Goal: Information Seeking & Learning: Learn about a topic

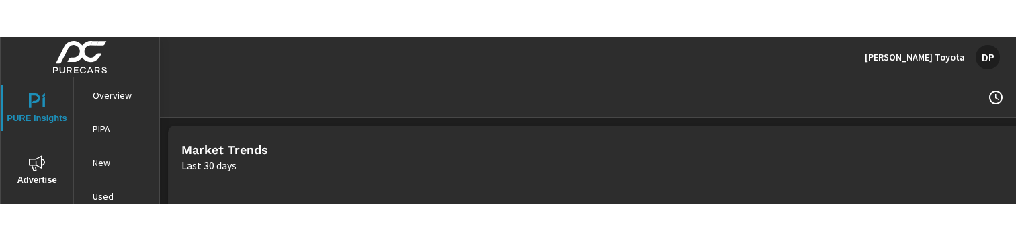
scroll to position [131, 0]
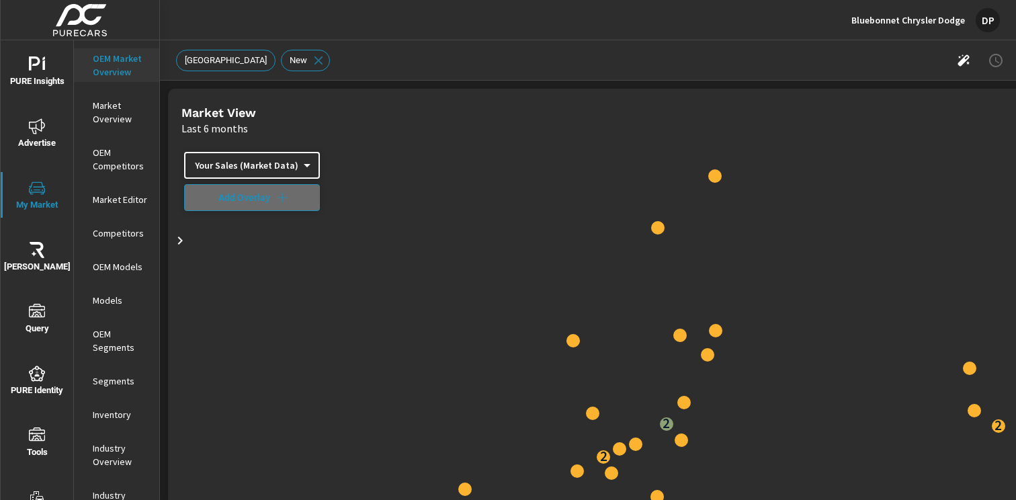
scroll to position [655, 0]
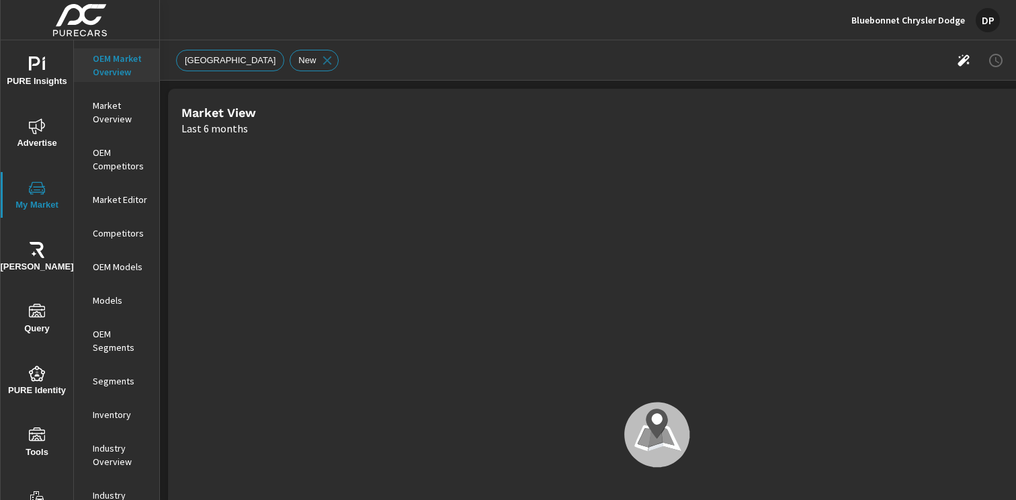
scroll to position [655, 0]
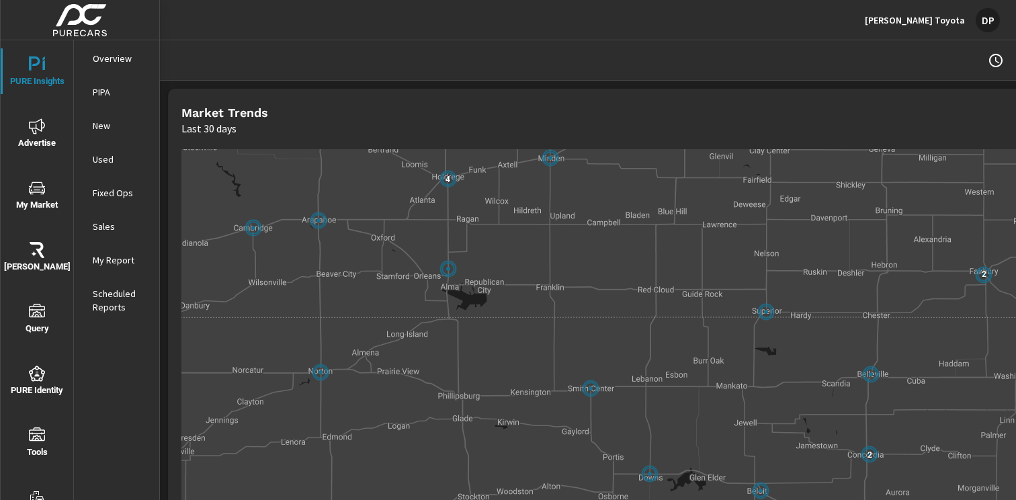
click at [626, 310] on div "20 3 2 21 5 3 6 2 2 5 2 13 4 7 2 2 2 4 5 9 2 2 9 7 13 21 6 3 7 4 2 4 3 2 2 2 6 …" at bounding box center [656, 434] width 951 height 571
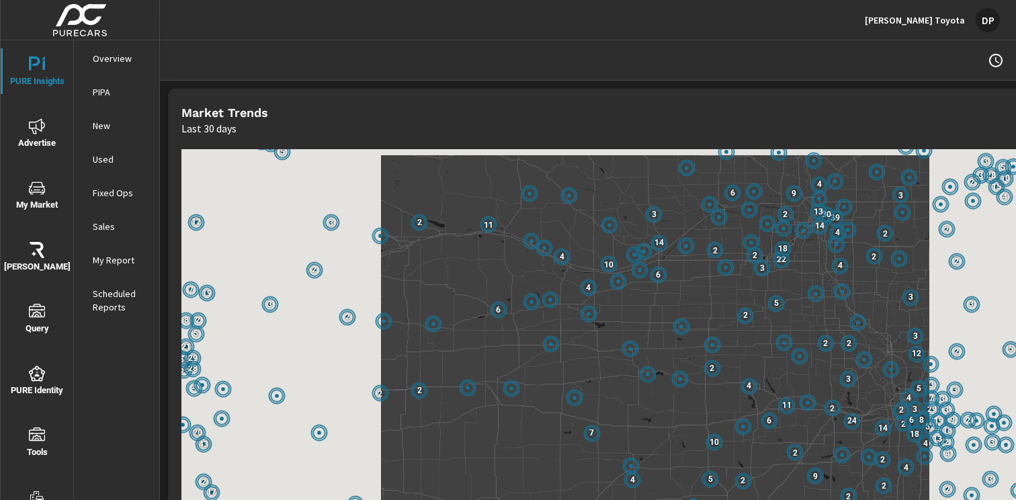
click at [660, 348] on div "3 11 6 2 13 3 29 2 2 3 2 33 3 4 6 6 32 7 2 8 3 2 3 4 3 2 30 5 2 3 17 2 39 7 2 2…" at bounding box center [656, 434] width 951 height 571
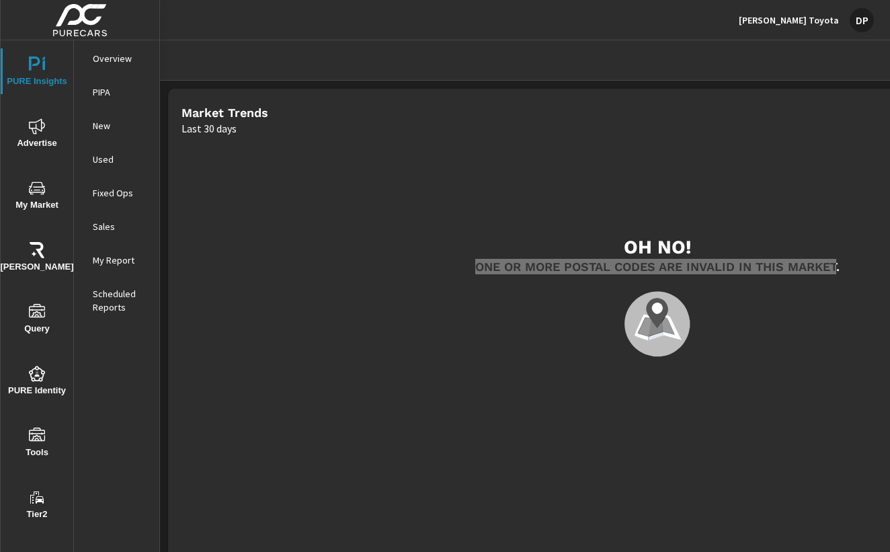
scroll to position [131, 0]
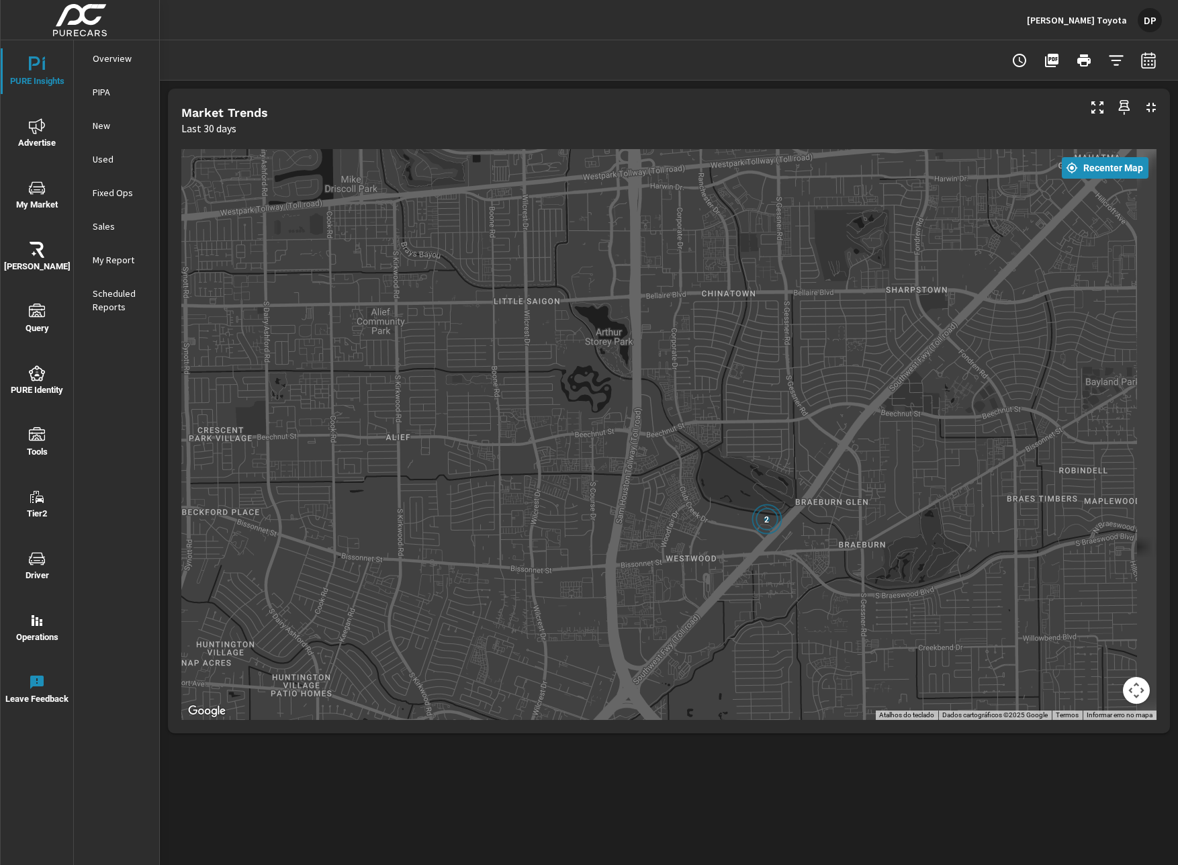
drag, startPoint x: 873, startPoint y: 502, endPoint x: 825, endPoint y: 518, distance: 51.0
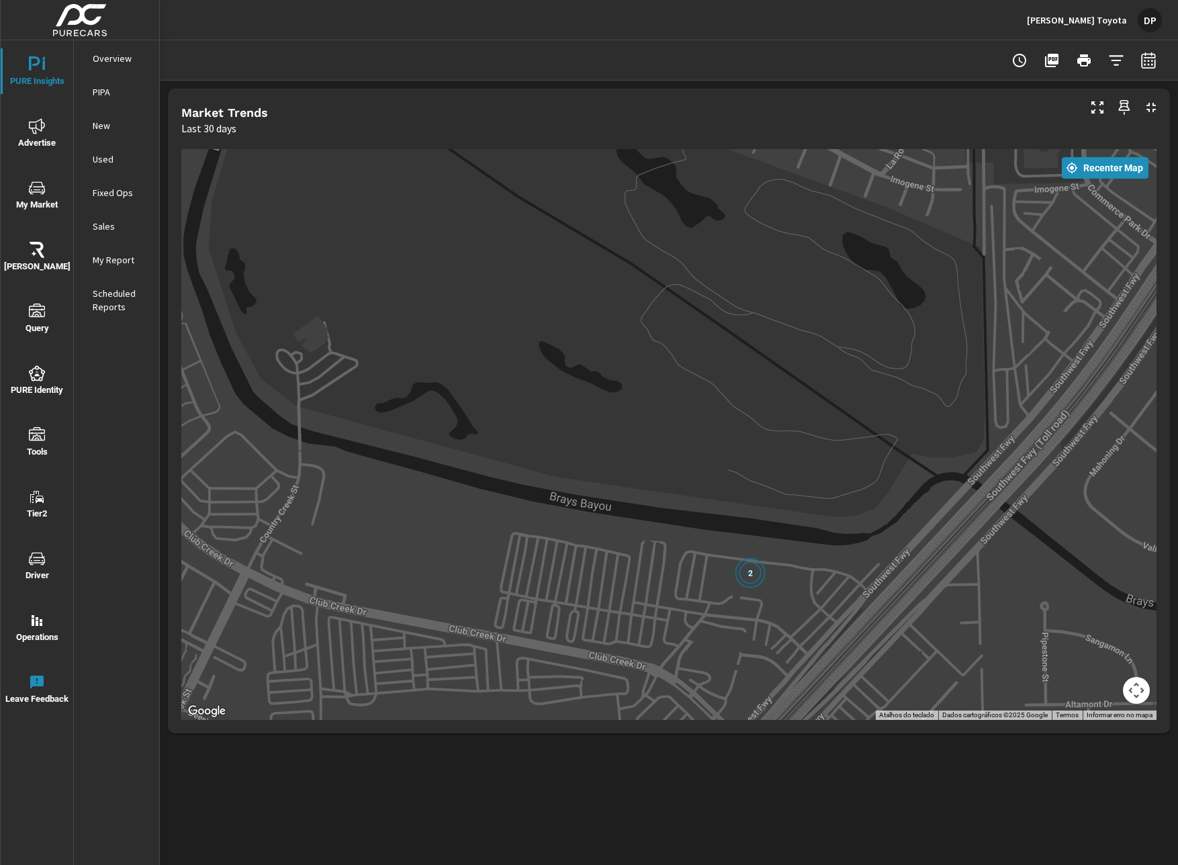
drag, startPoint x: 787, startPoint y: 564, endPoint x: 848, endPoint y: 592, distance: 66.4
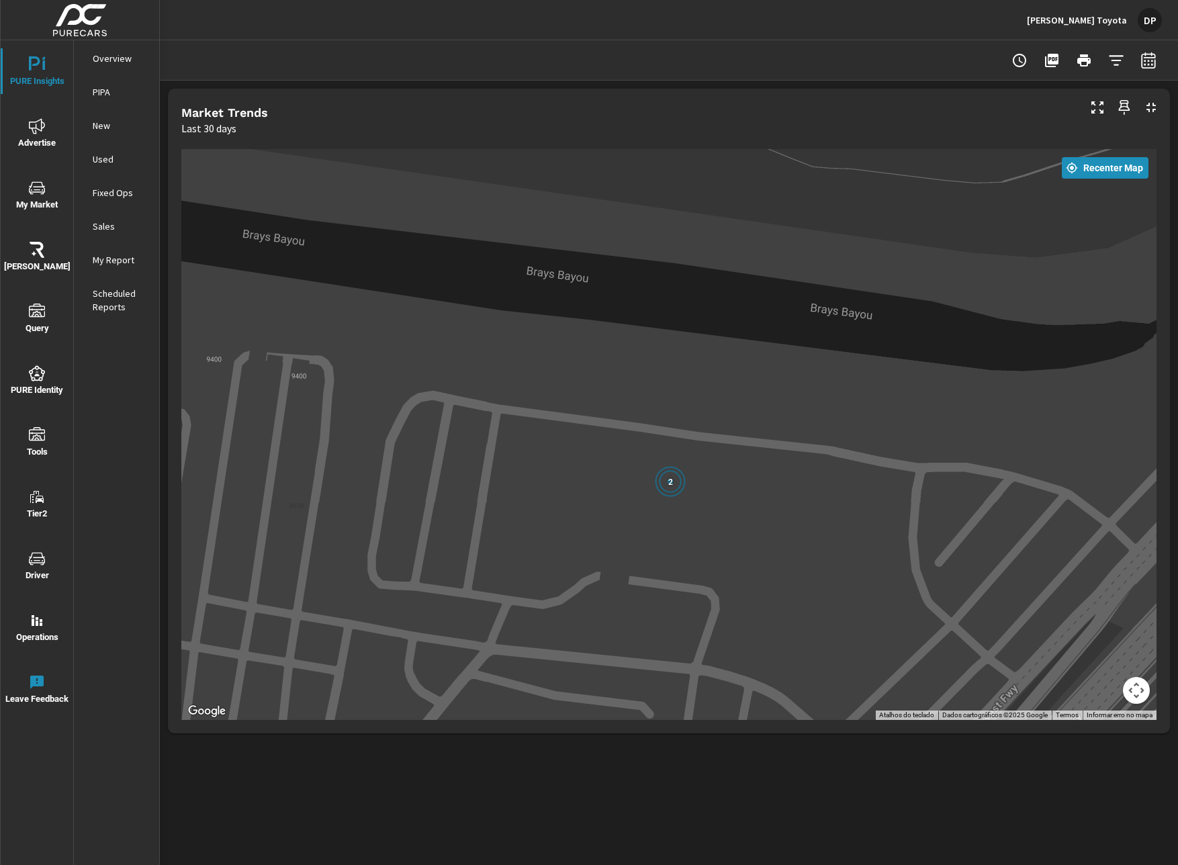
drag, startPoint x: 673, startPoint y: 535, endPoint x: 752, endPoint y: 441, distance: 122.1
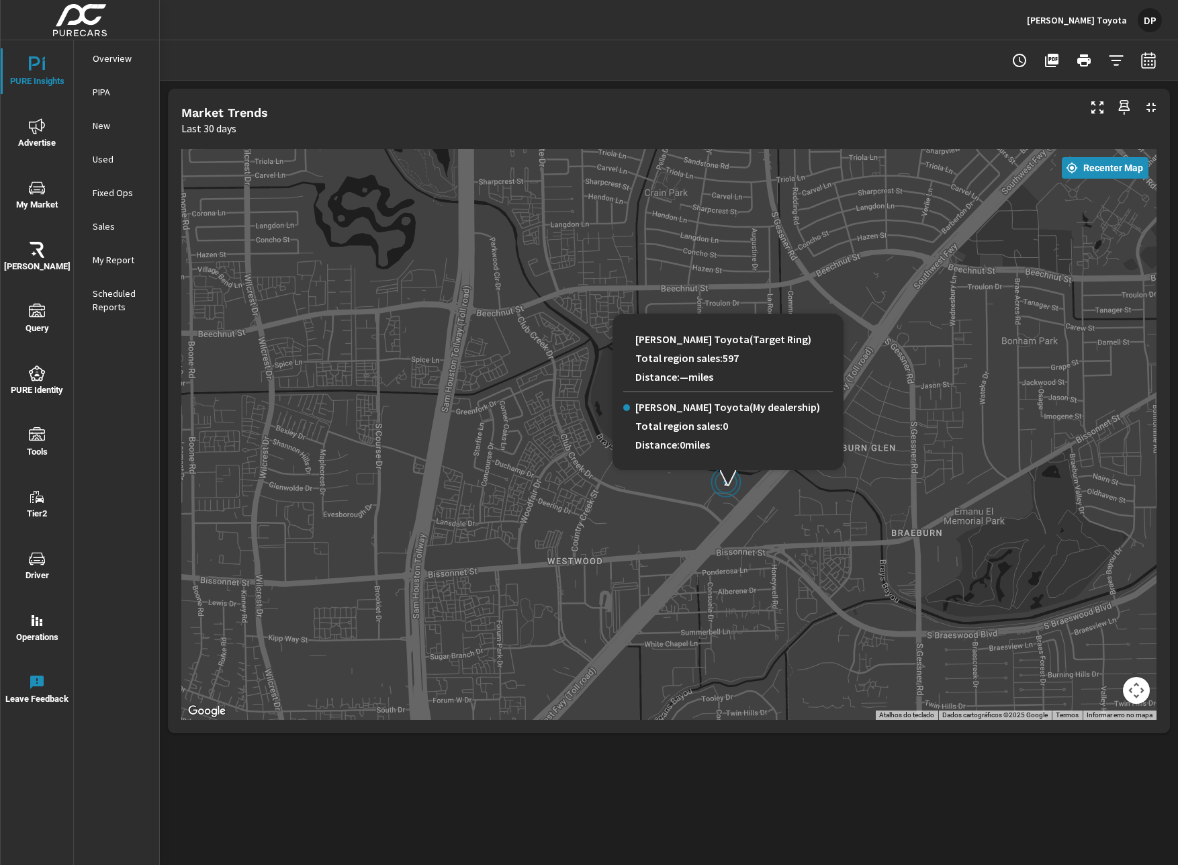
click at [728, 486] on span "2" at bounding box center [726, 482] width 5 height 9
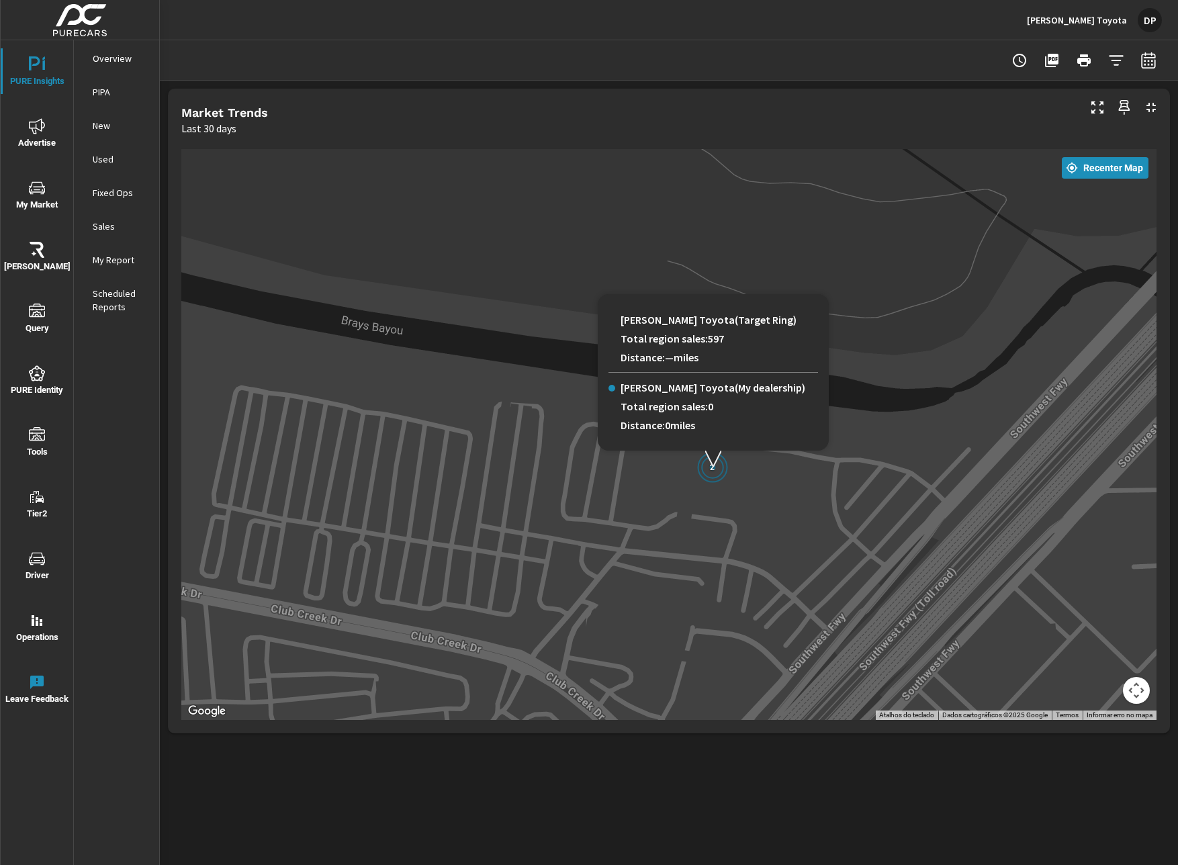
click at [714, 467] on span "2" at bounding box center [712, 467] width 5 height 9
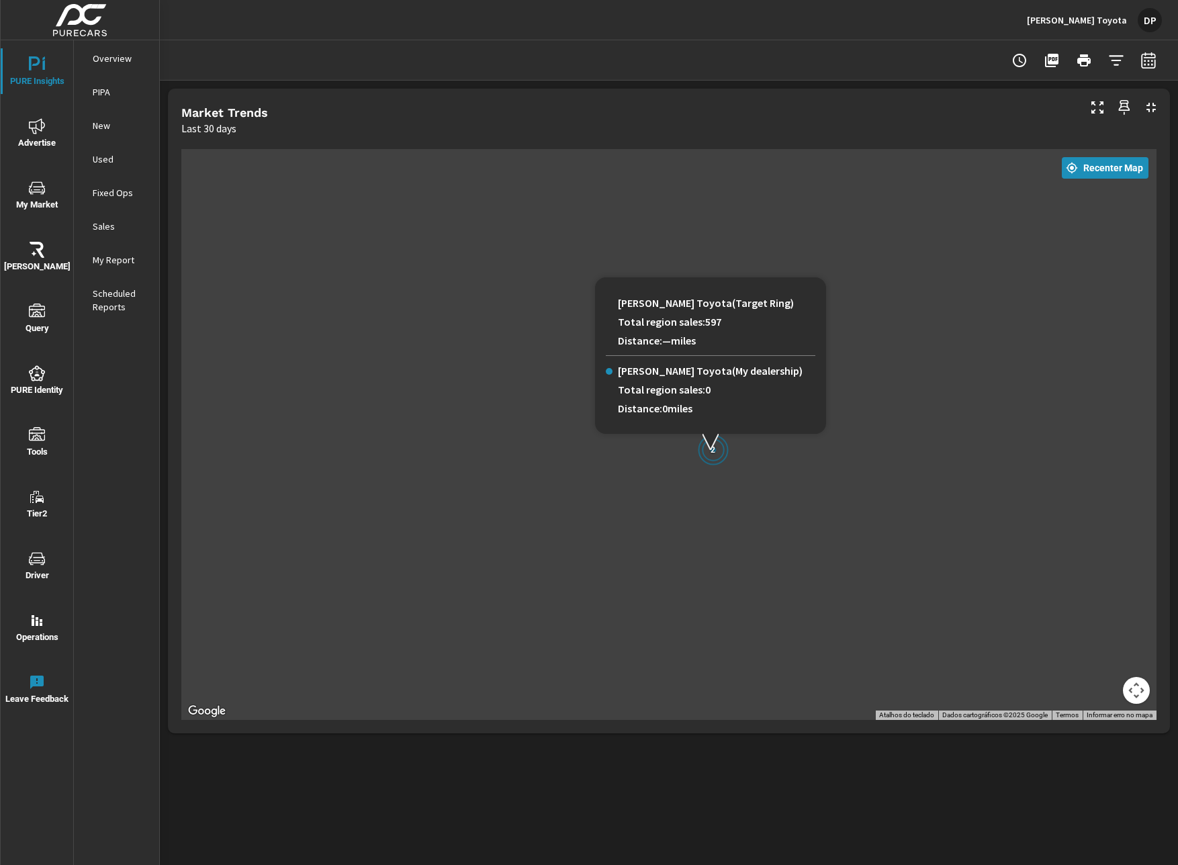
click at [715, 453] on span "2" at bounding box center [713, 449] width 5 height 9
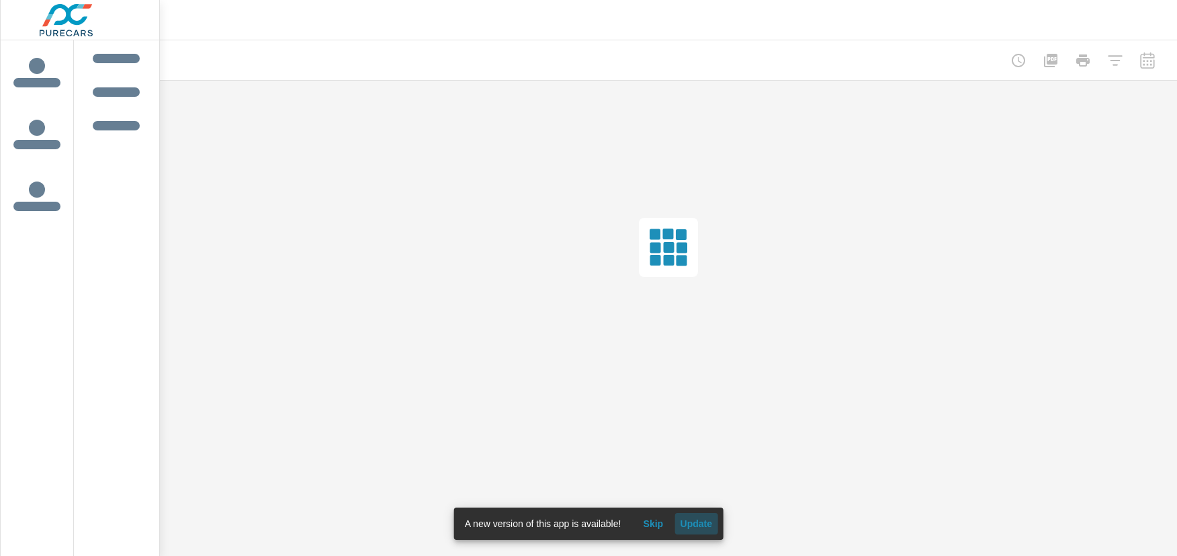
click at [693, 520] on span "Update" at bounding box center [696, 523] width 32 height 12
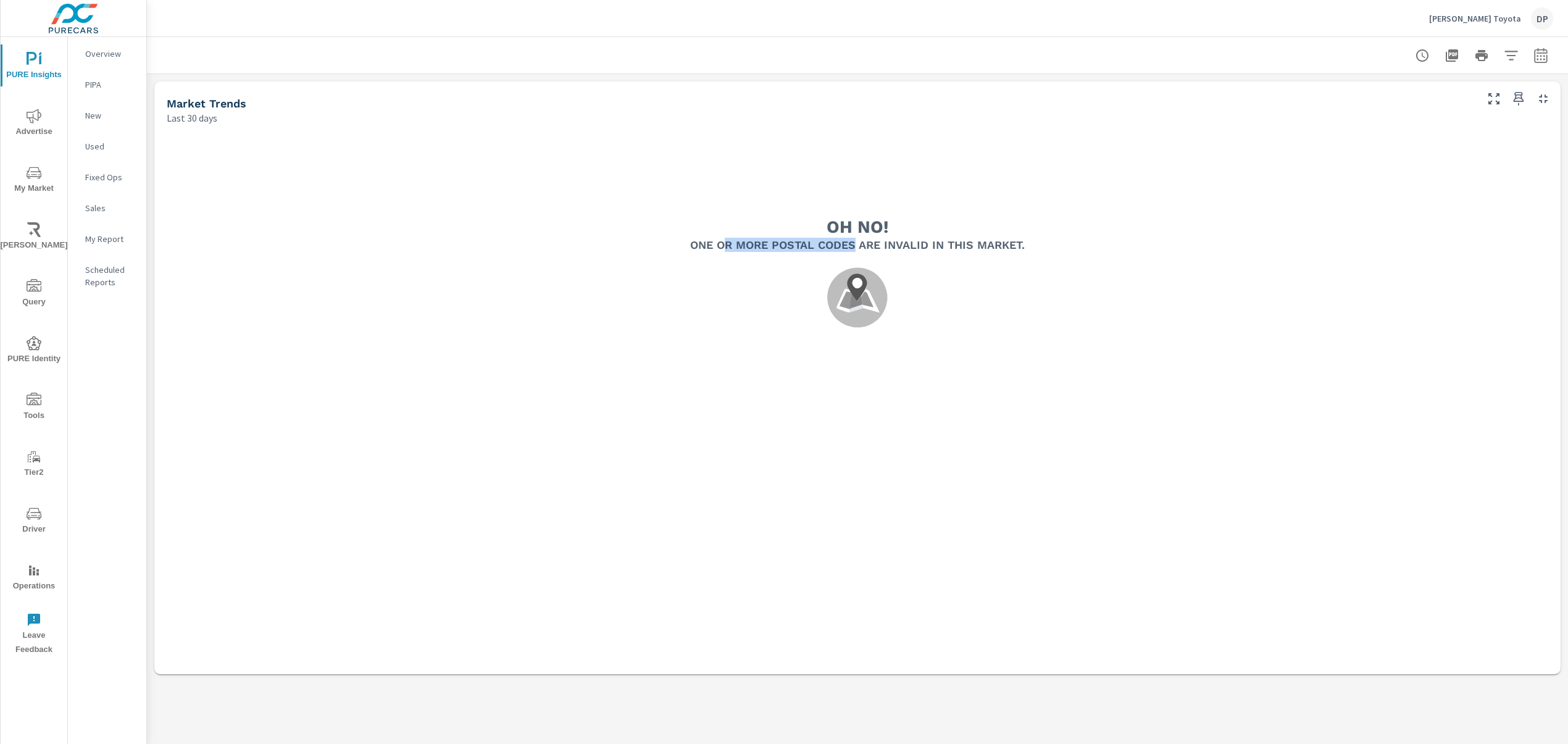
drag, startPoint x: 722, startPoint y: 249, endPoint x: 856, endPoint y: 245, distance: 134.1
click at [856, 245] on h5 "One or more postal codes are invalid in this Market." at bounding box center [857, 244] width 334 height 14
drag, startPoint x: 880, startPoint y: 249, endPoint x: 943, endPoint y: 249, distance: 63.0
click at [943, 249] on h5 "One or more postal codes are invalid in this Market." at bounding box center [857, 244] width 334 height 14
drag, startPoint x: 972, startPoint y: 251, endPoint x: 1000, endPoint y: 248, distance: 28.2
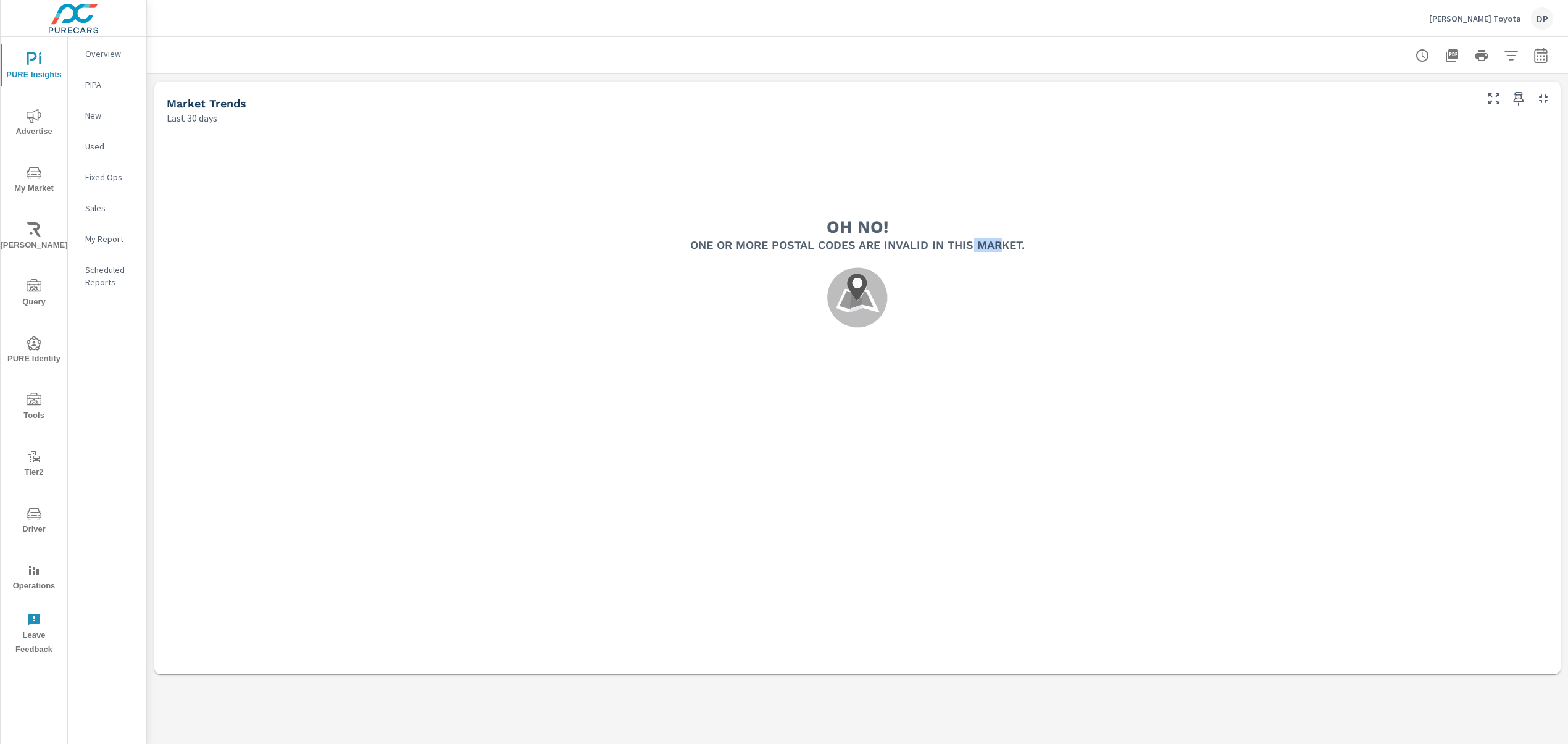
click at [1000, 248] on h5 "One or more postal codes are invalid in this Market." at bounding box center [857, 244] width 334 height 14
click at [1011, 252] on div ".map-bw_svg__st2{fill:#fdfefe}.map-bw_svg__st4{fill:#999}" at bounding box center [857, 297] width 1224 height 91
drag, startPoint x: 687, startPoint y: 242, endPoint x: 1021, endPoint y: 243, distance: 334.0
click at [1021, 243] on div "Oh no! One or more postal codes are invalid in this Market. .map-bw_svg__st2{fi…" at bounding box center [857, 279] width 1303 height 206
click at [1021, 243] on h5 "One or more postal codes are invalid in this Market." at bounding box center [857, 244] width 334 height 14
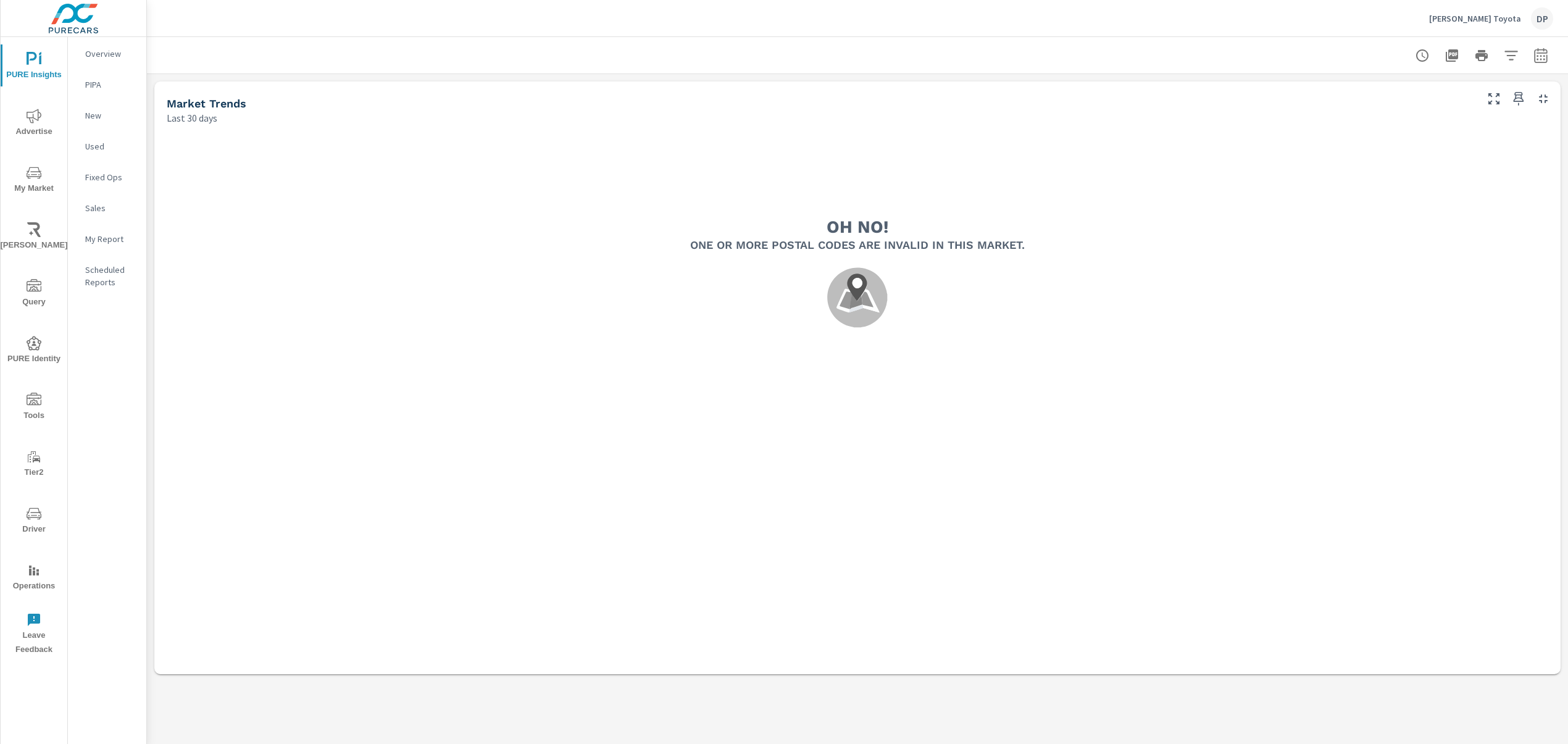
click at [685, 276] on div ".map-bw_svg__st2{fill:#fdfefe}.map-bw_svg__st4{fill:#999}" at bounding box center [857, 297] width 1224 height 91
drag, startPoint x: 712, startPoint y: 245, endPoint x: 1046, endPoint y: 244, distance: 334.0
click at [1046, 244] on div "Oh no! One or more postal codes are invalid in this Market. .map-bw_svg__st2{fi…" at bounding box center [857, 279] width 1303 height 206
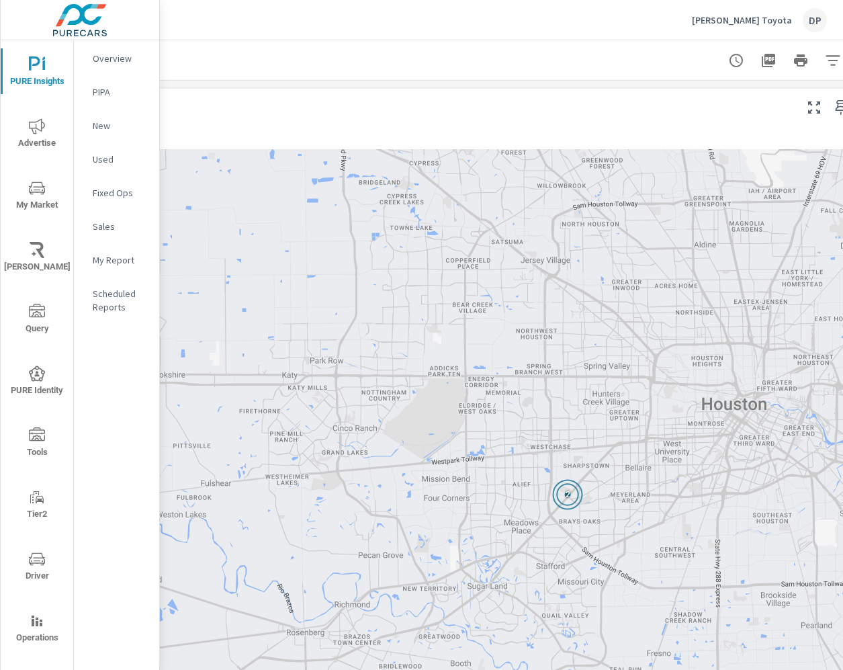
scroll to position [0, 321]
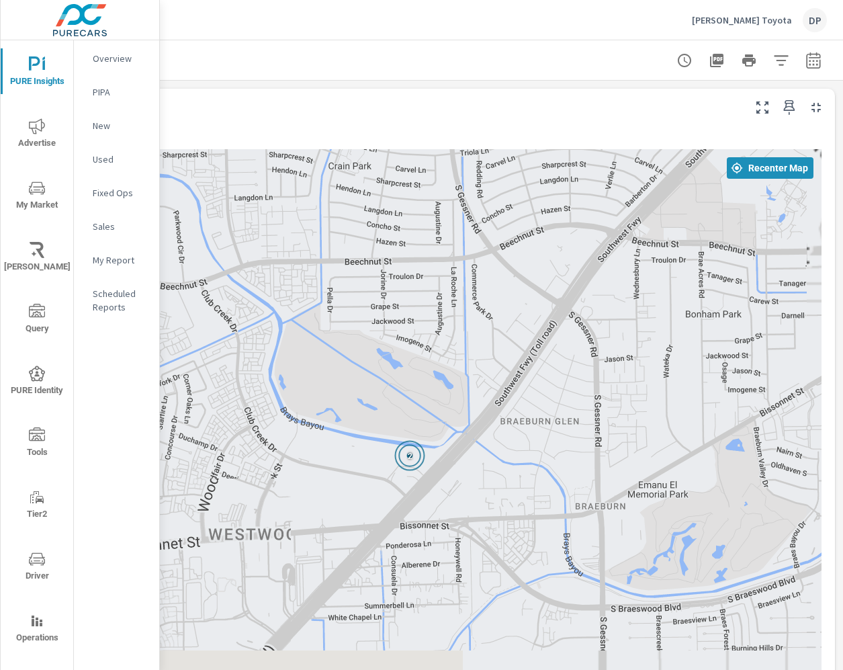
drag, startPoint x: 354, startPoint y: 543, endPoint x: 464, endPoint y: 408, distance: 173.3
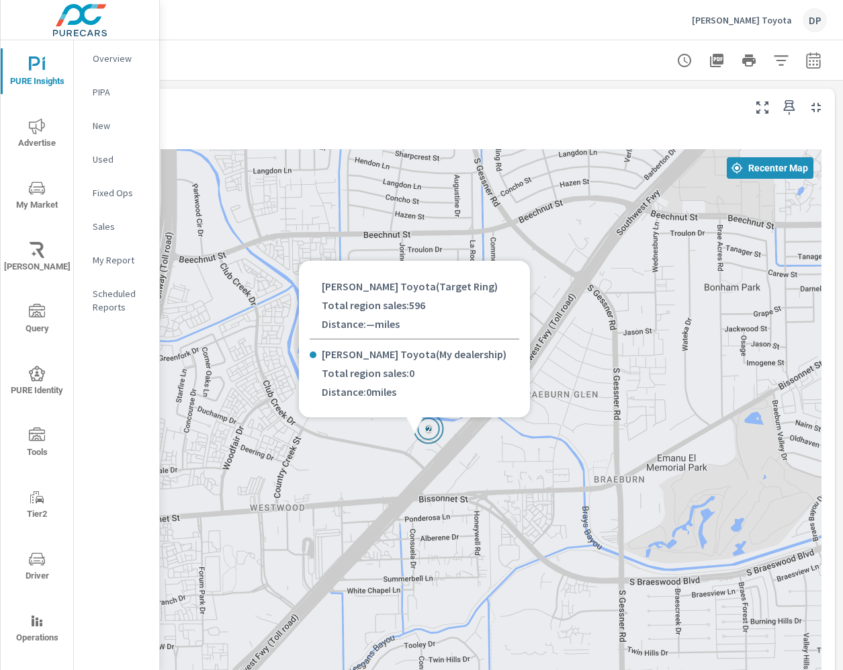
click at [416, 429] on icon at bounding box center [414, 425] width 16 height 16
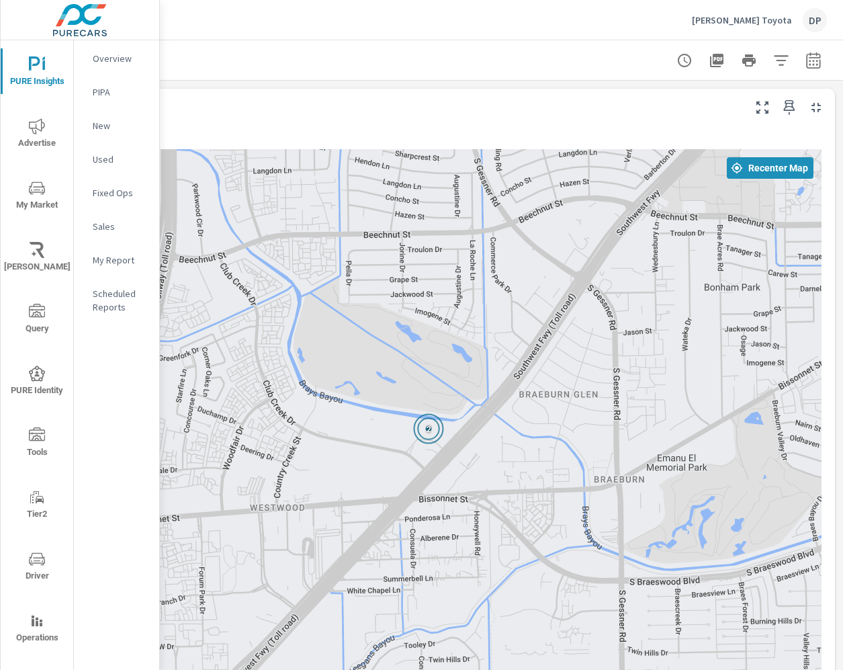
click at [366, 54] on div at bounding box center [346, 60] width 962 height 40
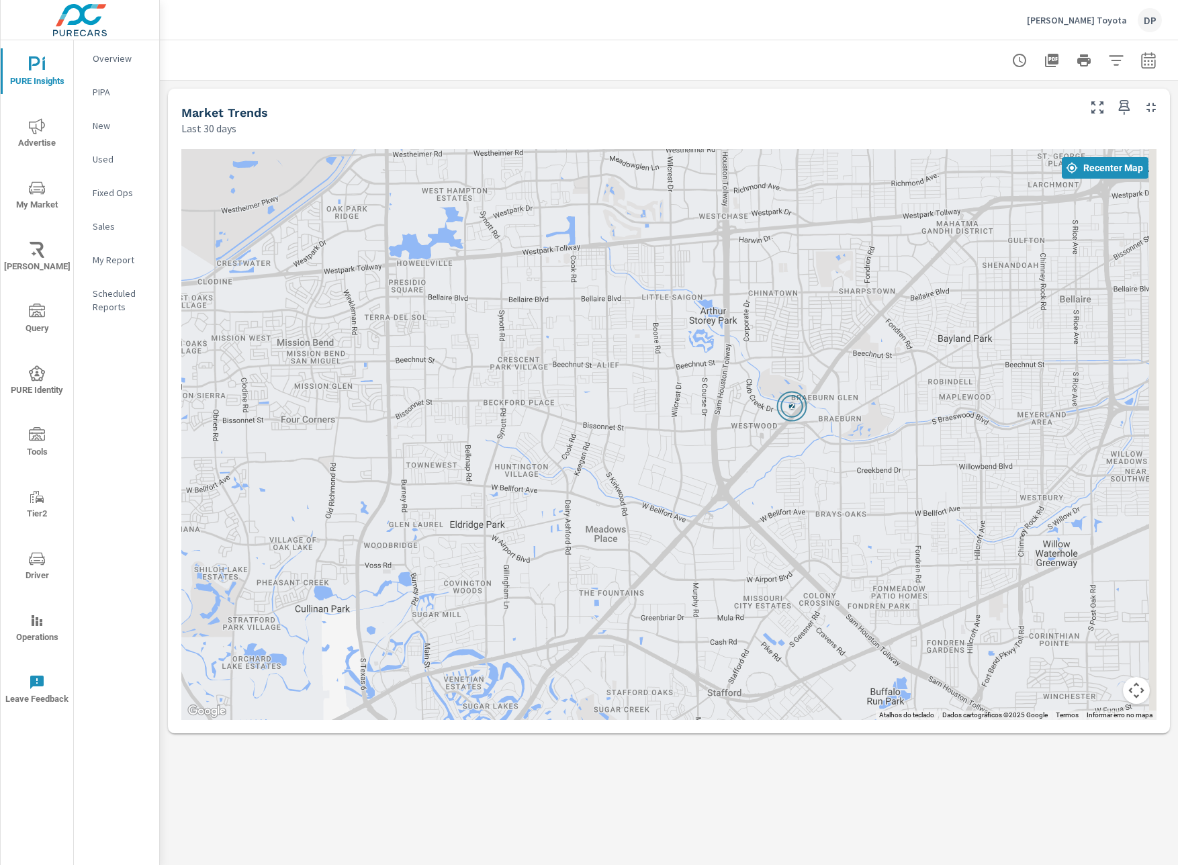
drag, startPoint x: 993, startPoint y: 300, endPoint x: 886, endPoint y: 341, distance: 114.2
click at [843, 341] on div "2" at bounding box center [669, 434] width 976 height 571
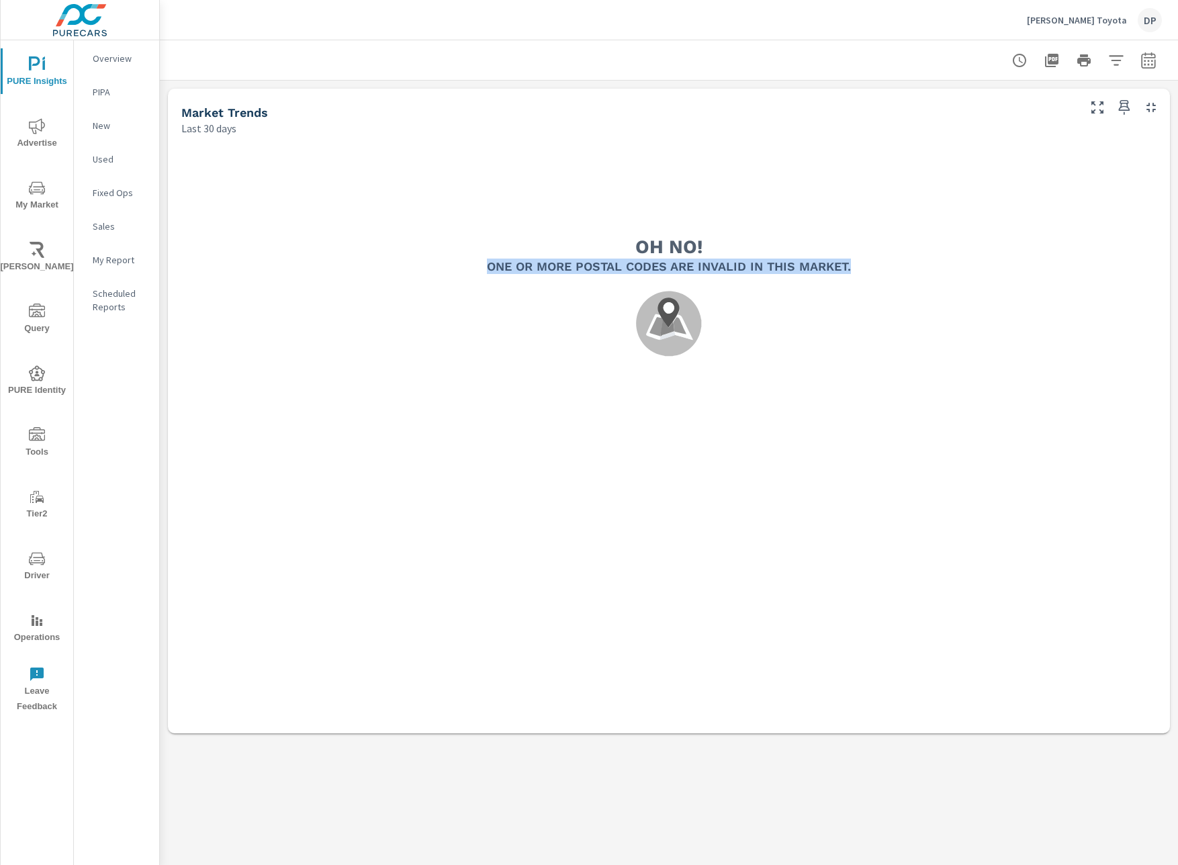
drag, startPoint x: 478, startPoint y: 264, endPoint x: 869, endPoint y: 259, distance: 391.1
click at [869, 259] on div "Oh no! One or more postal codes are invalid in this Market. .map-bw_svg__st2{fi…" at bounding box center [669, 304] width 890 height 224
copy div "One or more postal codes are invalid in this Market. .map-bw_svg__st2{fill:#fdf…"
click at [806, 292] on div ".map-bw_svg__st2{fill:#fdfefe}.map-bw_svg__st4{fill:#999}" at bounding box center [669, 323] width 804 height 99
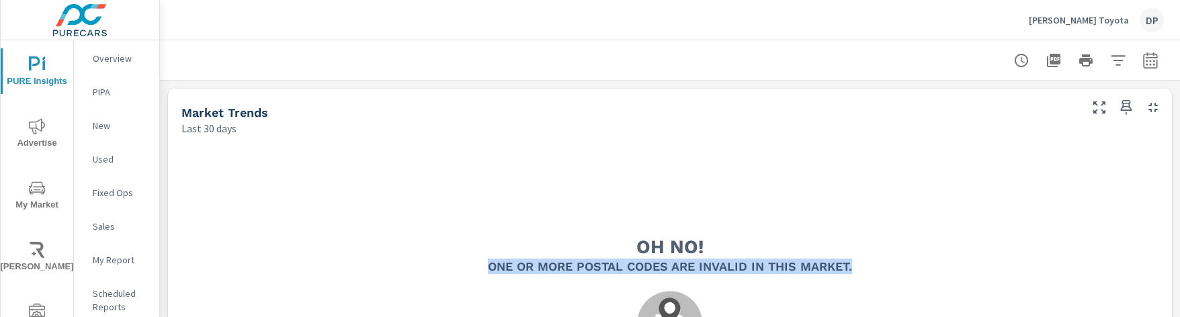
drag, startPoint x: 735, startPoint y: 270, endPoint x: 486, endPoint y: 269, distance: 249.3
click at [486, 269] on div "Oh no! One or more postal codes are invalid in this Market. .map-bw_svg__st2{fi…" at bounding box center [669, 304] width 891 height 224
copy div "One or more postal codes are invalid in this Market. .map-bw_svg__st2{fill:#fdf…"
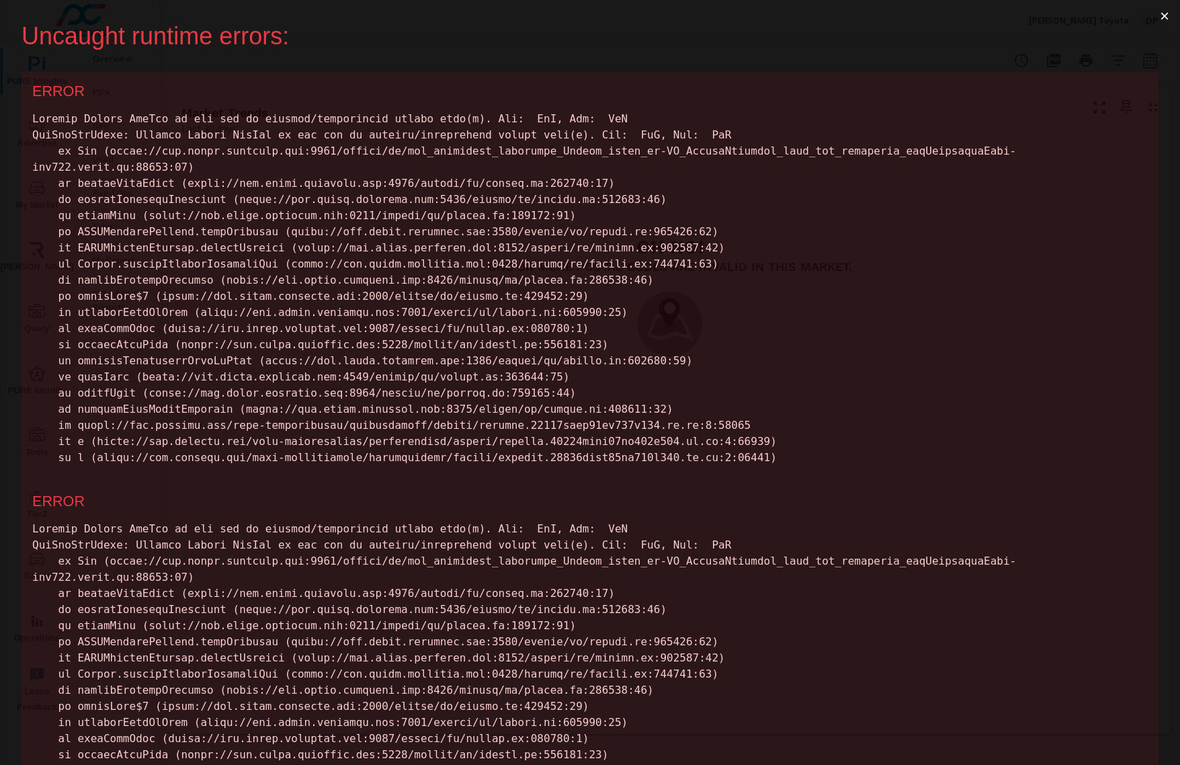
click at [1152, 15] on button "×" at bounding box center [1164, 16] width 31 height 32
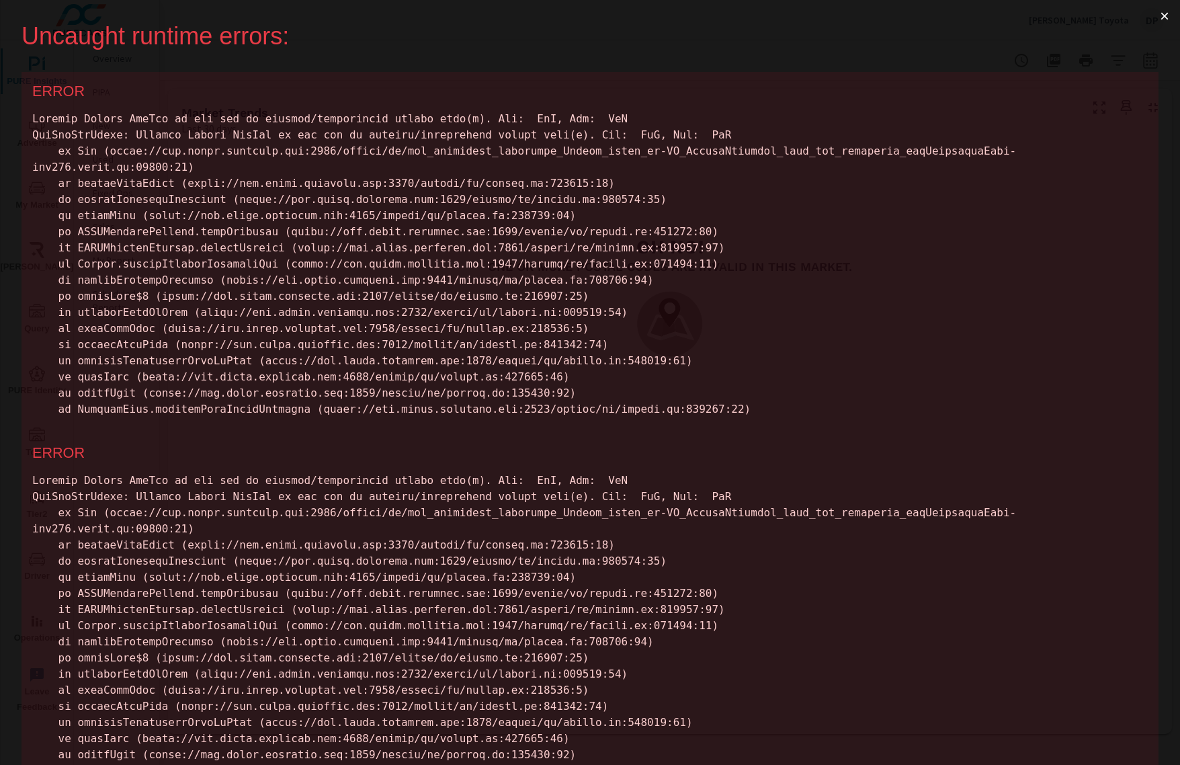
click at [1151, 12] on button "×" at bounding box center [1164, 16] width 31 height 32
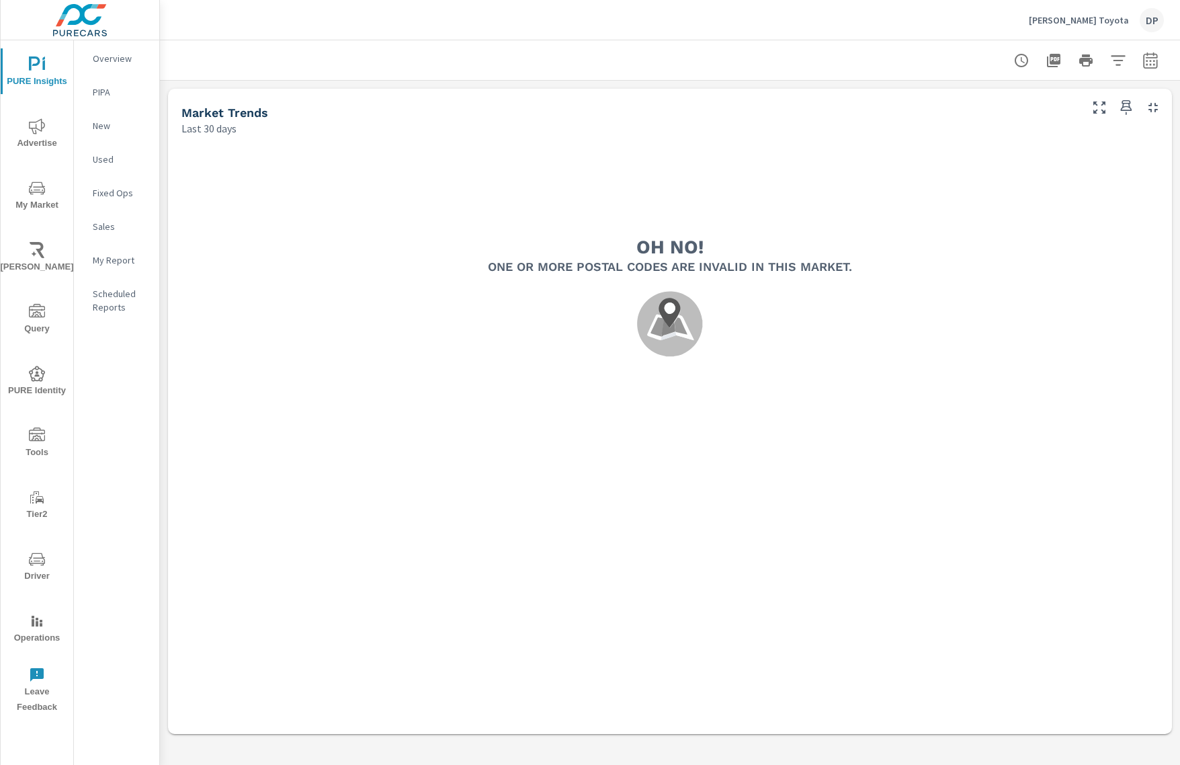
click at [393, 85] on div "Market Trends Last 30 days Oh no! One or more postal codes are invalid in this …" at bounding box center [670, 411] width 1020 height 661
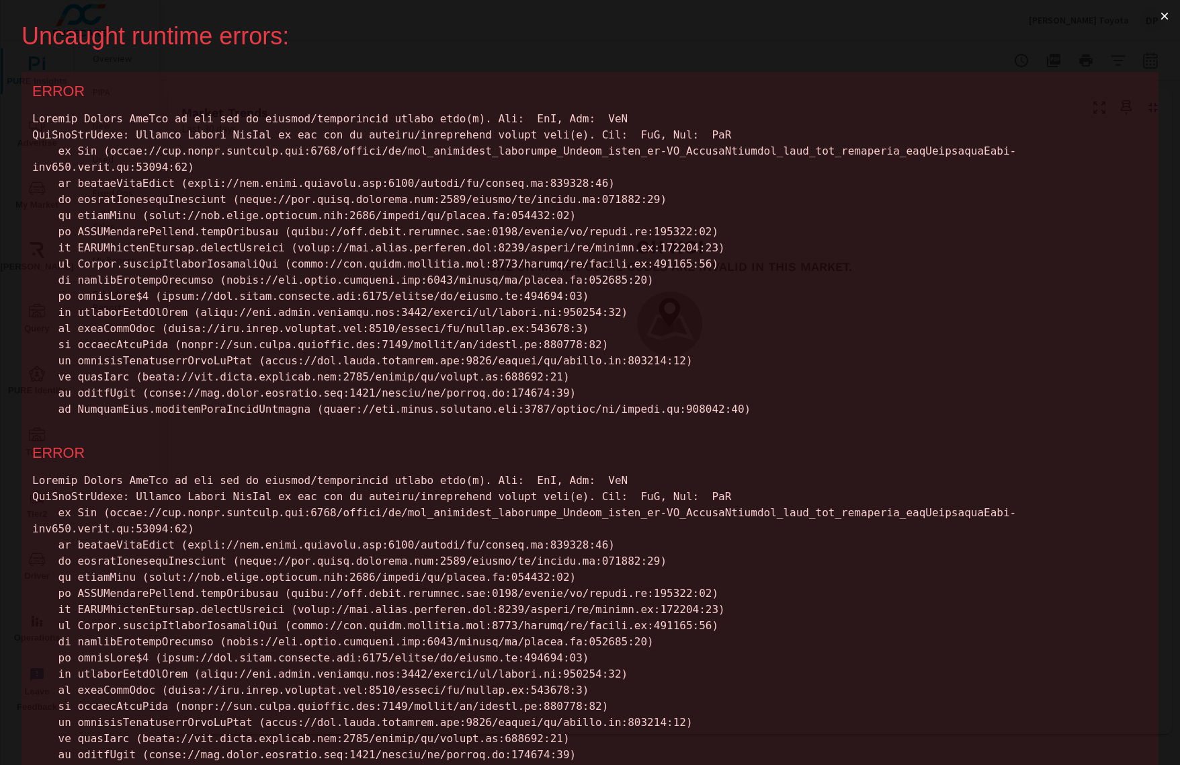
click at [1154, 14] on button "×" at bounding box center [1164, 16] width 31 height 32
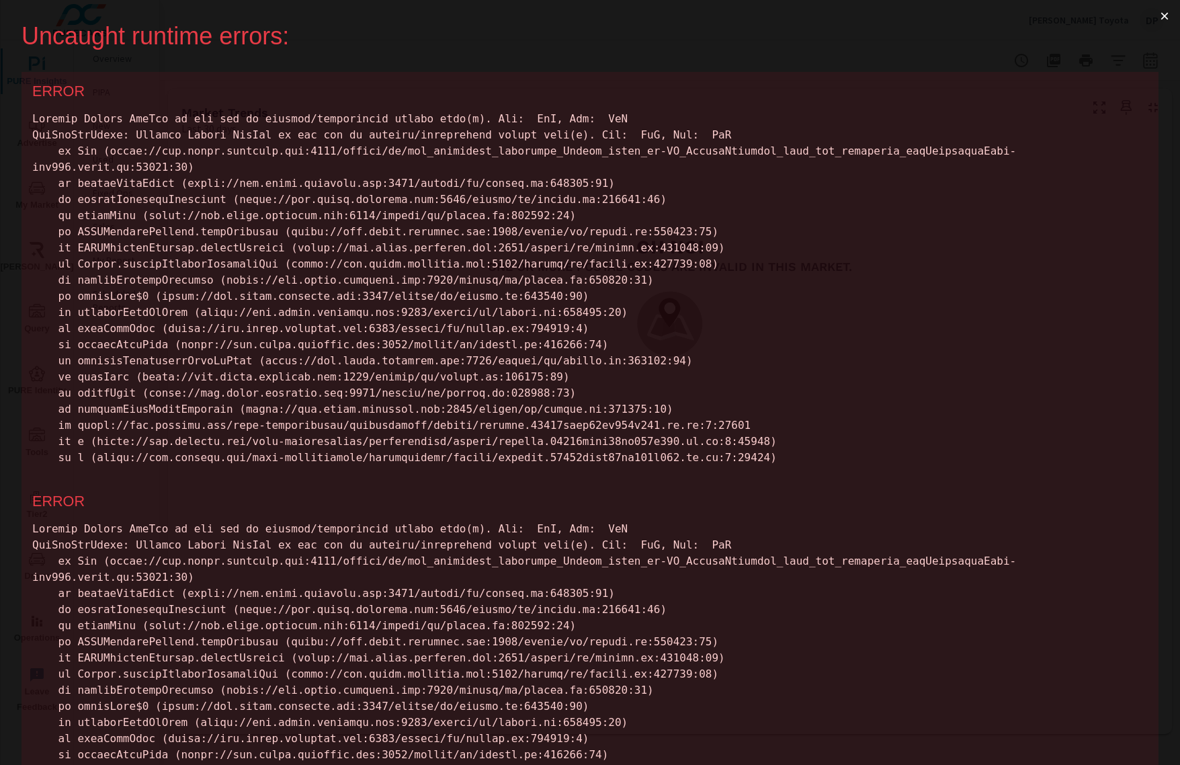
click at [1153, 15] on button "×" at bounding box center [1164, 16] width 31 height 32
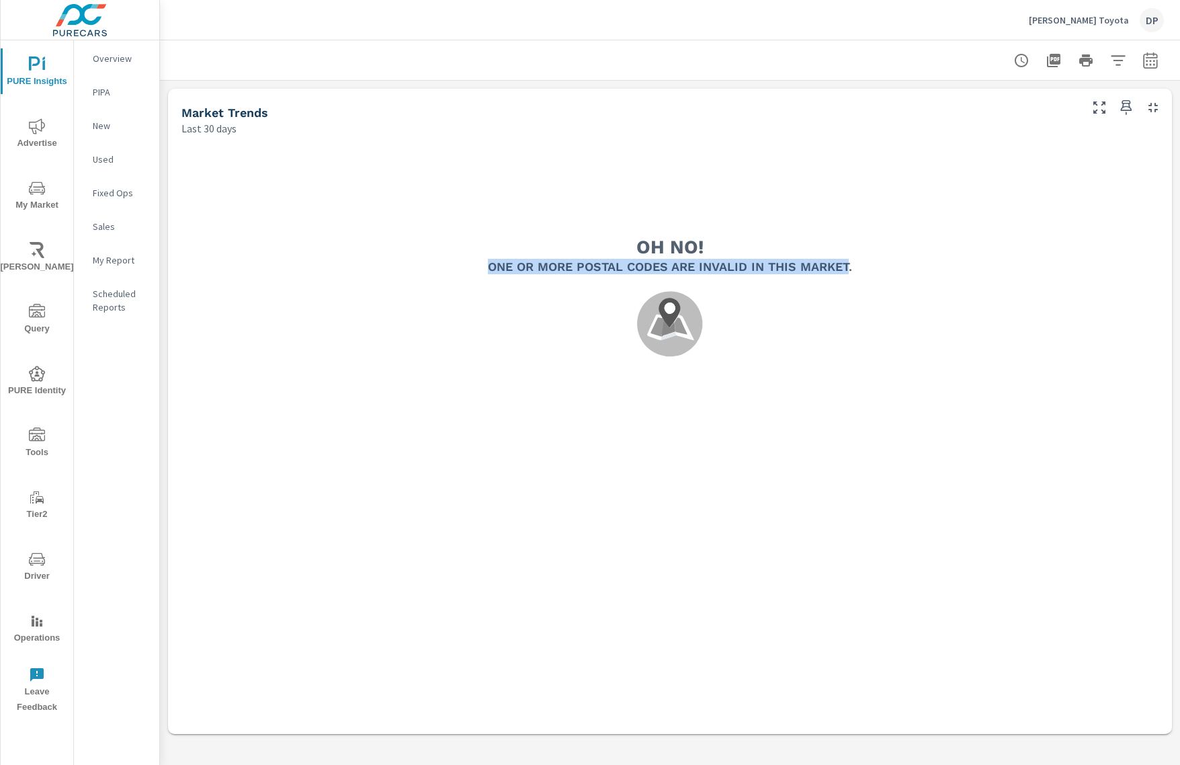
drag, startPoint x: 822, startPoint y: 269, endPoint x: 489, endPoint y: 268, distance: 333.2
click at [489, 268] on h5 "One or more postal codes are invalid in this Market." at bounding box center [670, 266] width 364 height 15
copy h5 "One or more postal codes are invalid in this Market"
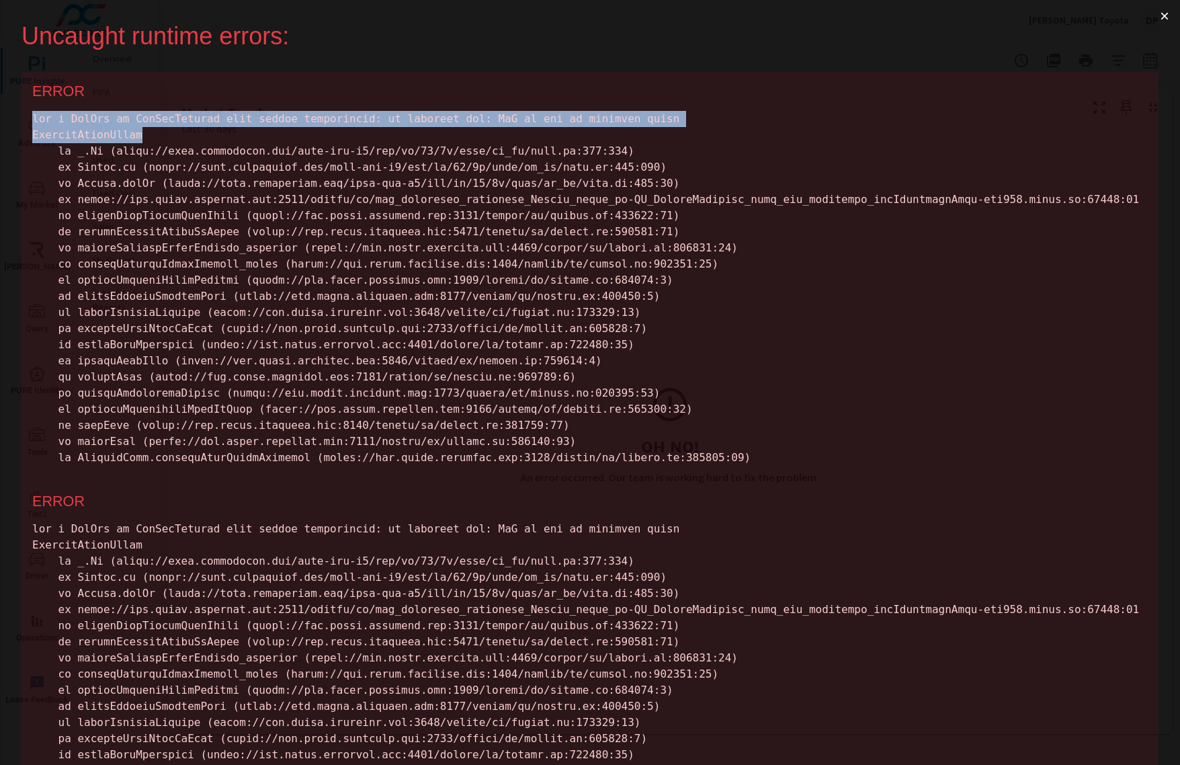
drag, startPoint x: 162, startPoint y: 134, endPoint x: 15, endPoint y: 120, distance: 147.9
click at [15, 120] on div "Uncaught runtime errors: × ERROR ERROR ERROR" at bounding box center [590, 382] width 1180 height 765
copy div "not a LatLng or LatLngLiteral with finite coordinates: in property lat: NaN is …"
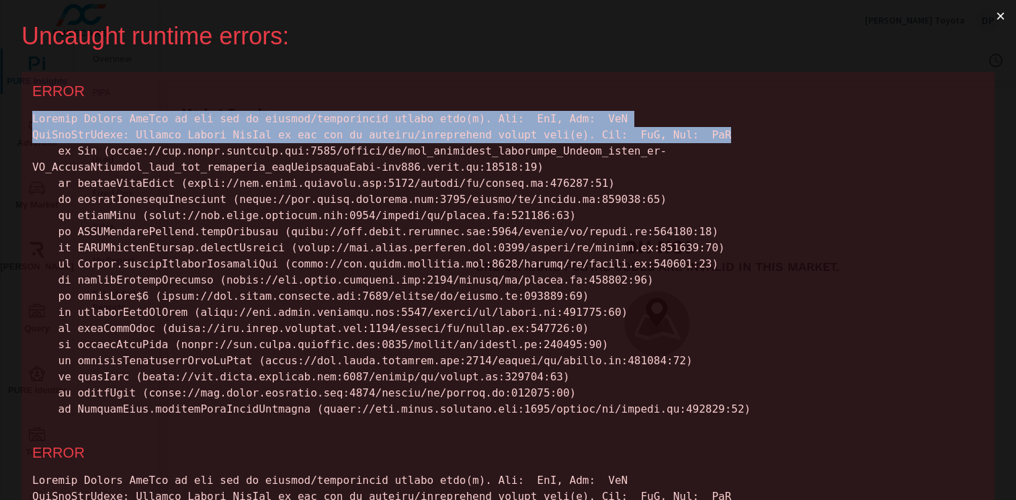
drag, startPoint x: 34, startPoint y: 118, endPoint x: 759, endPoint y: 136, distance: 725.9
click at [759, 136] on div at bounding box center [507, 264] width 951 height 306
copy div "Invalid Center LatLng in map due to invalid/unsupported postal code(s). Lat: Na…"
click at [991, 21] on button "×" at bounding box center [1000, 16] width 31 height 32
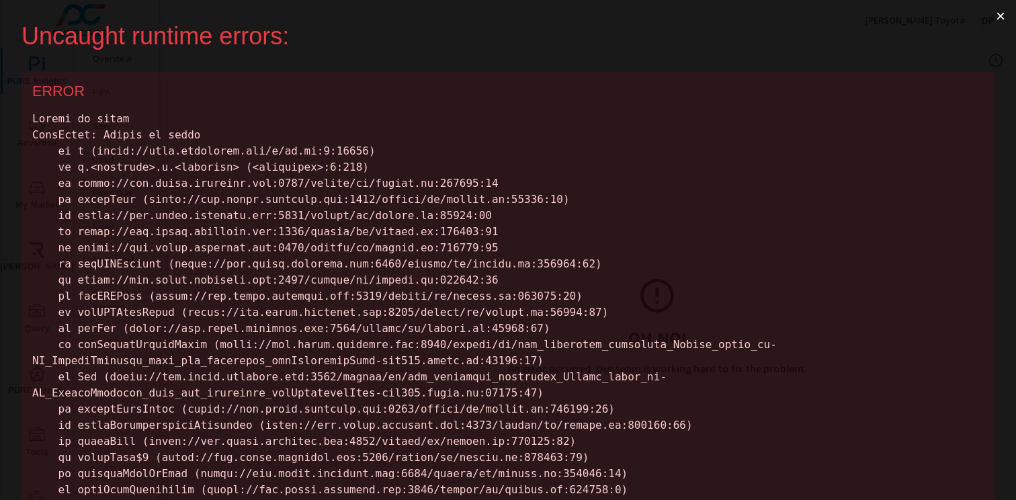
click at [990, 18] on button "×" at bounding box center [1000, 16] width 31 height 32
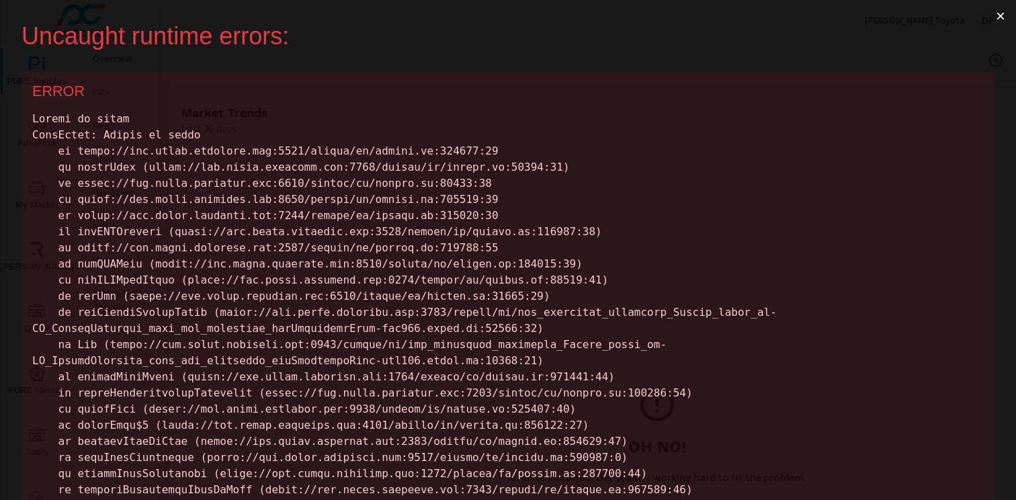
click at [985, 15] on button "×" at bounding box center [1000, 16] width 31 height 32
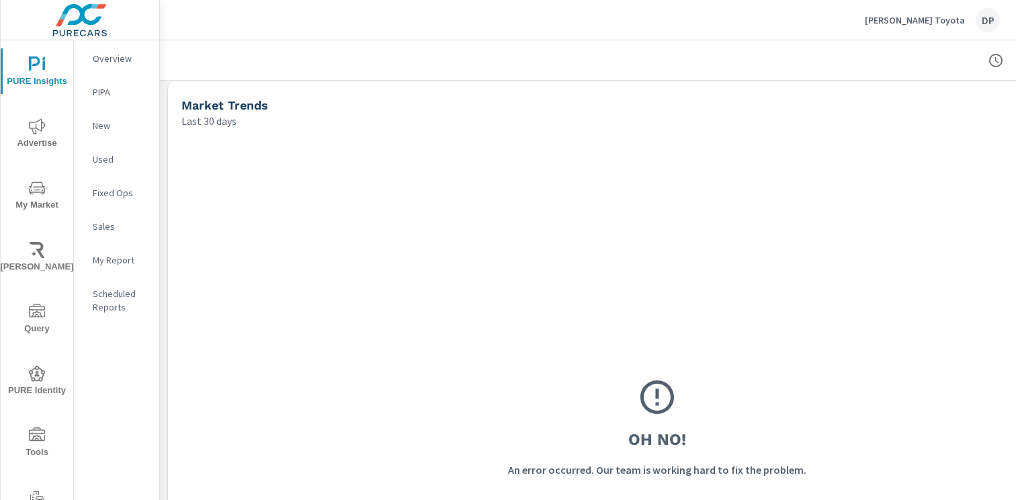
scroll to position [86, 0]
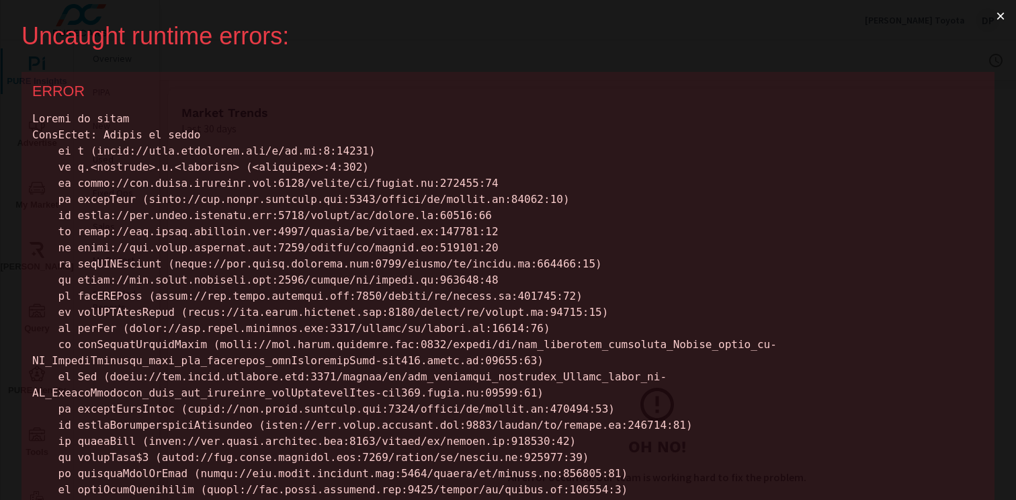
click at [992, 12] on button "×" at bounding box center [1000, 16] width 31 height 32
click at [994, 16] on button "×" at bounding box center [1000, 16] width 31 height 32
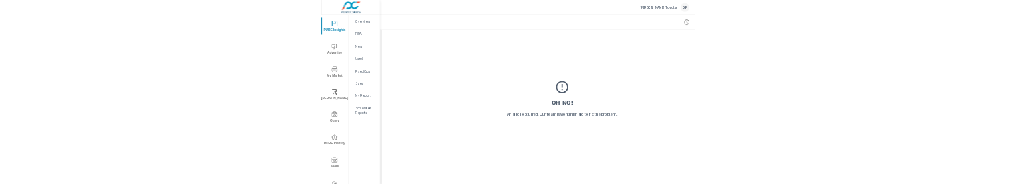
scroll to position [252, 3]
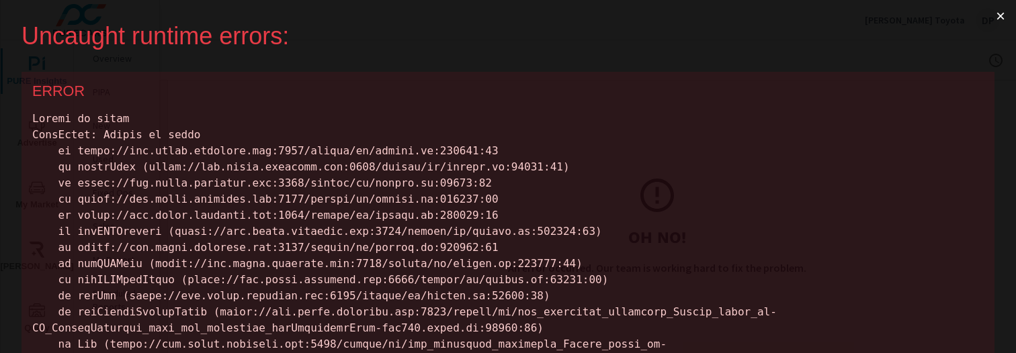
click at [991, 15] on button "×" at bounding box center [1000, 16] width 31 height 32
